Goal: Transaction & Acquisition: Purchase product/service

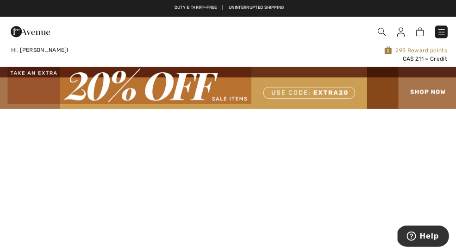
click at [418, 36] on img at bounding box center [418, 31] width 8 height 9
click at [417, 36] on img at bounding box center [418, 31] width 8 height 9
click at [421, 30] on img at bounding box center [418, 31] width 8 height 9
click at [415, 35] on img at bounding box center [418, 31] width 8 height 9
click at [415, 36] on img at bounding box center [418, 31] width 8 height 9
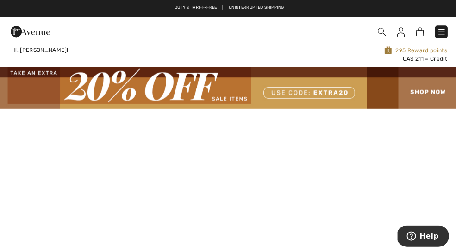
click at [416, 34] on img at bounding box center [418, 31] width 8 height 9
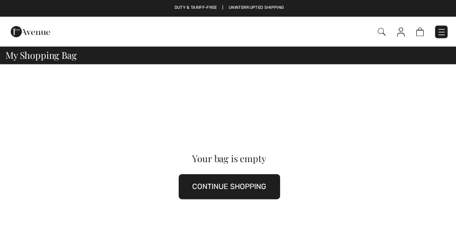
click at [35, 38] on img at bounding box center [30, 31] width 39 height 19
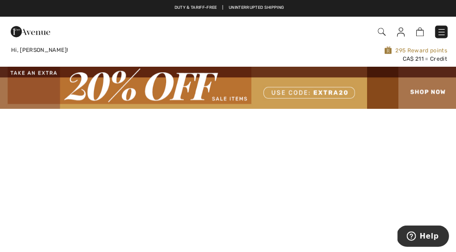
click at [427, 89] on img at bounding box center [228, 87] width 456 height 42
click at [323, 86] on img at bounding box center [228, 87] width 456 height 42
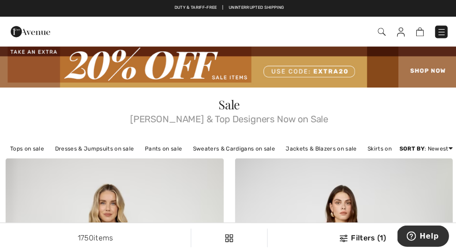
click at [27, 147] on link "Tops on sale" at bounding box center [27, 148] width 43 height 12
click at [31, 149] on link "Tops on sale" at bounding box center [27, 148] width 43 height 12
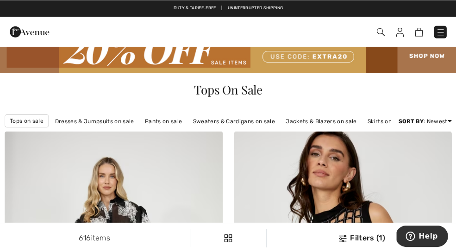
scroll to position [15, 0]
click at [429, 150] on link "Price: Low to High" at bounding box center [413, 145] width 60 height 14
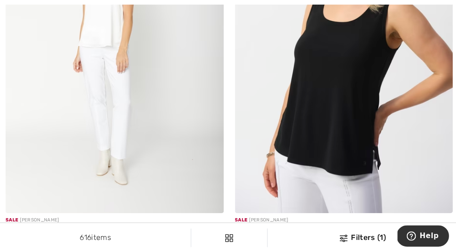
scroll to position [259, 0]
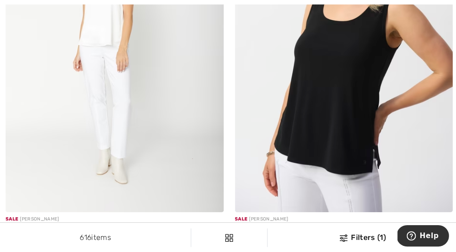
click at [138, 145] on img at bounding box center [114, 49] width 217 height 326
